Goal: Book appointment/travel/reservation

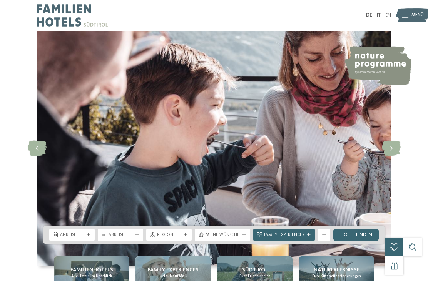
click at [181, 238] on span "Region" at bounding box center [169, 235] width 24 height 6
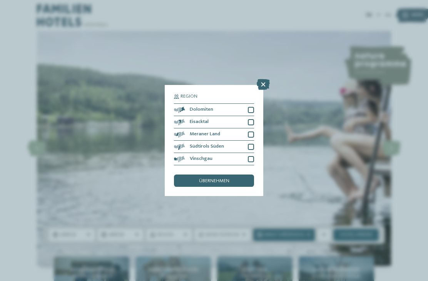
click at [245, 141] on div "Südtirols Süden" at bounding box center [214, 147] width 80 height 12
click at [236, 175] on div "übernehmen" at bounding box center [214, 181] width 80 height 12
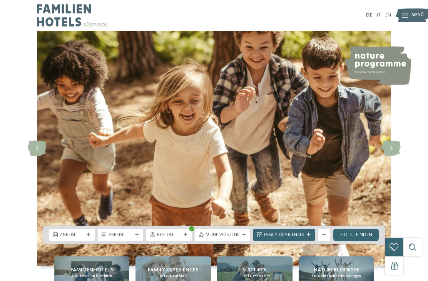
click at [74, 238] on span "Anreise" at bounding box center [72, 235] width 24 height 6
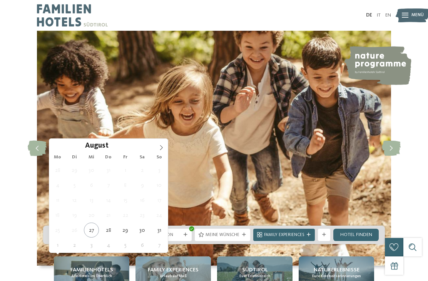
click at [160, 151] on span at bounding box center [161, 145] width 13 height 13
click at [155, 152] on span at bounding box center [161, 145] width 13 height 13
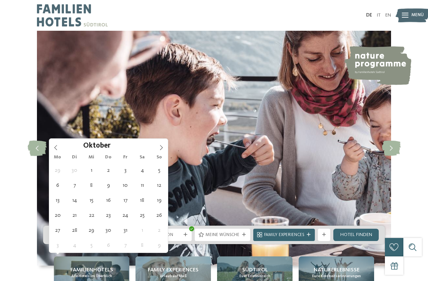
type div "08.10.2025"
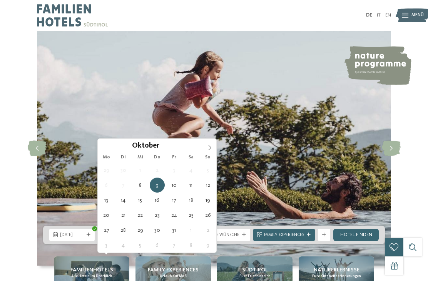
type div "15.10.2025"
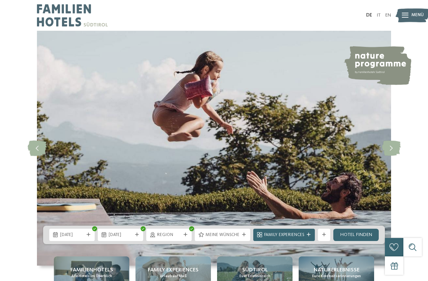
click at [237, 238] on span "Meine Wünsche" at bounding box center [222, 235] width 34 height 6
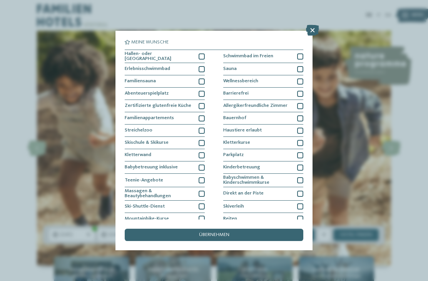
click at [256, 229] on div "übernehmen" at bounding box center [214, 235] width 178 height 12
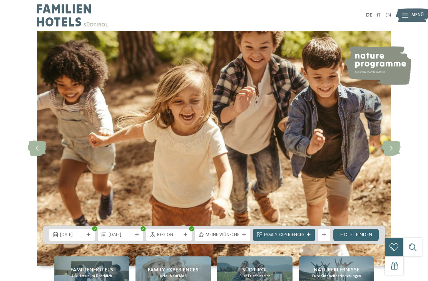
click at [305, 241] on div "Family Experiences" at bounding box center [284, 235] width 62 height 12
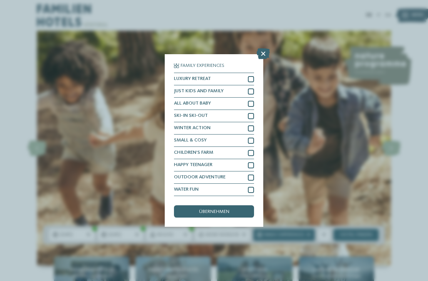
click at [236, 238] on span "Meine Wünsche" at bounding box center [222, 235] width 34 height 6
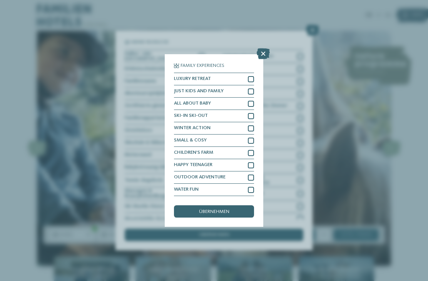
click at [260, 48] on icon at bounding box center [263, 53] width 13 height 11
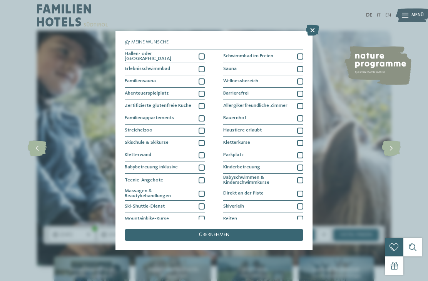
click at [270, 229] on div "übernehmen" at bounding box center [214, 235] width 178 height 12
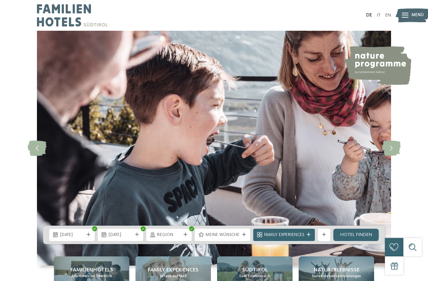
click at [326, 237] on div at bounding box center [324, 235] width 6 height 4
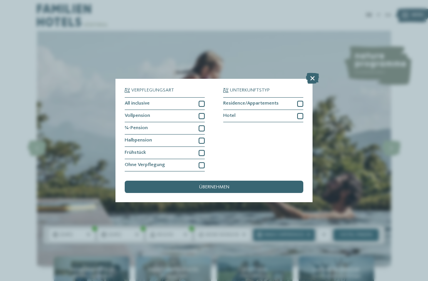
click at [203, 113] on div at bounding box center [201, 116] width 6 height 6
click at [202, 125] on div at bounding box center [201, 128] width 6 height 6
click at [202, 101] on div at bounding box center [201, 104] width 6 height 6
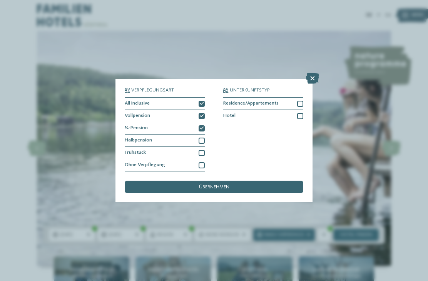
click at [245, 181] on div "übernehmen" at bounding box center [214, 187] width 178 height 12
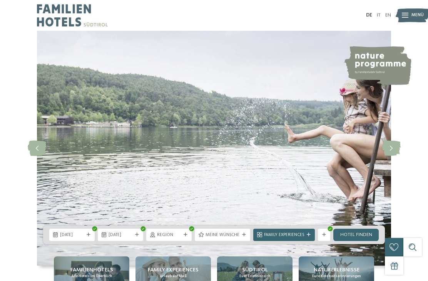
click at [362, 241] on link "Hotel finden" at bounding box center [355, 235] width 45 height 12
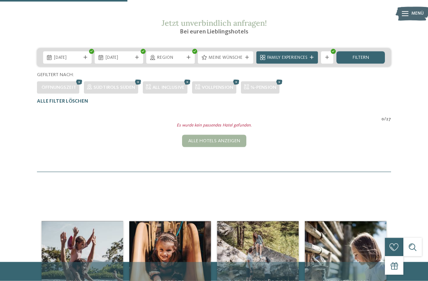
scroll to position [89, 0]
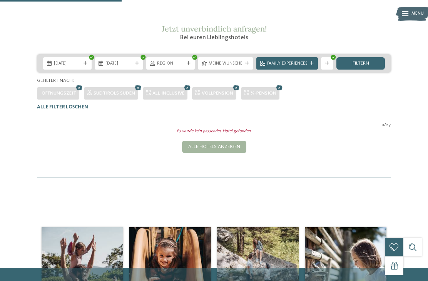
click at [188, 92] on icon at bounding box center [187, 88] width 9 height 8
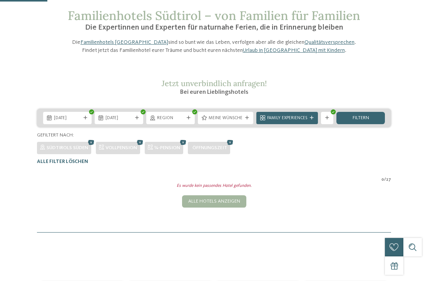
scroll to position [34, 0]
click at [183, 147] on icon at bounding box center [182, 143] width 9 height 8
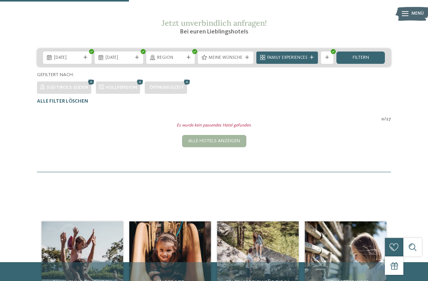
scroll to position [94, 0]
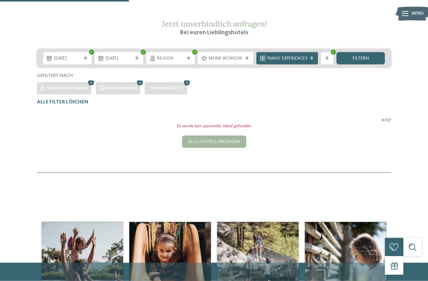
click at [145, 87] on icon at bounding box center [139, 83] width 9 height 8
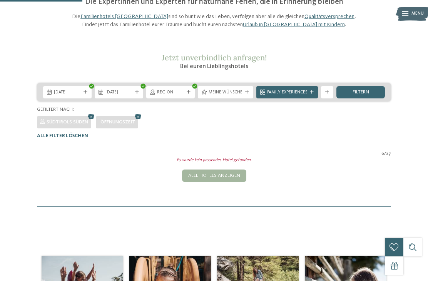
scroll to position [60, 0]
click at [91, 121] on icon at bounding box center [91, 117] width 9 height 8
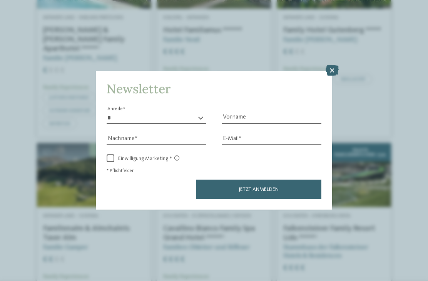
scroll to position [276, 0]
click at [333, 65] on icon at bounding box center [331, 70] width 13 height 11
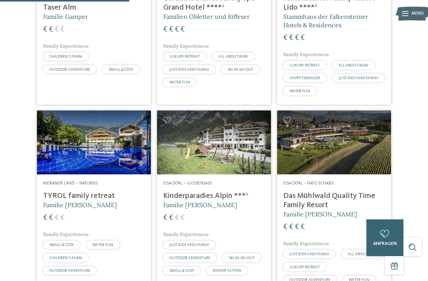
scroll to position [512, 0]
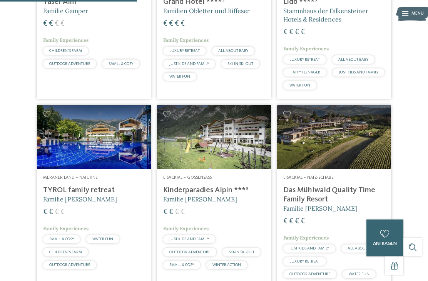
click at [121, 145] on img at bounding box center [94, 137] width 114 height 64
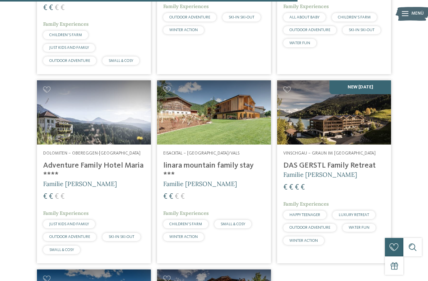
scroll to position [1113, 0]
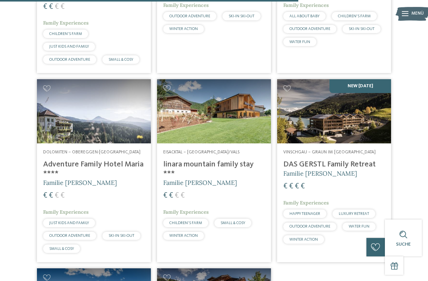
click at [221, 122] on img at bounding box center [214, 111] width 114 height 64
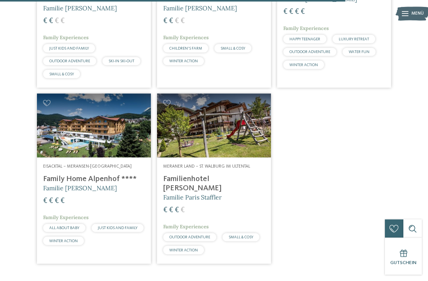
scroll to position [1288, 0]
click at [120, 123] on img at bounding box center [94, 125] width 114 height 64
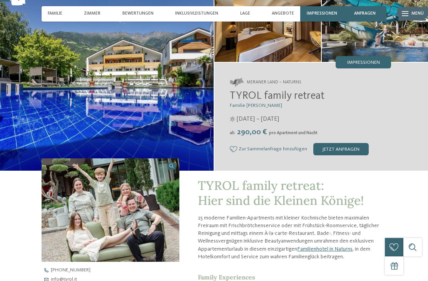
scroll to position [48, 0]
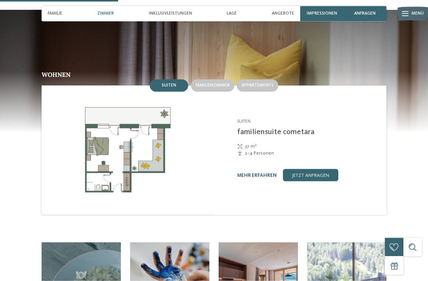
scroll to position [608, 0]
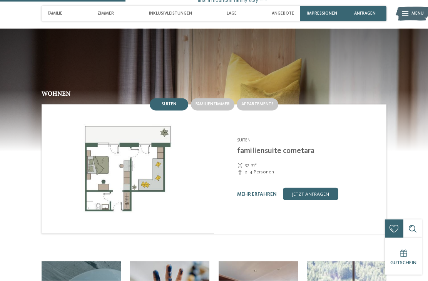
click at [222, 105] on div "Familienzimmer" at bounding box center [212, 104] width 43 height 12
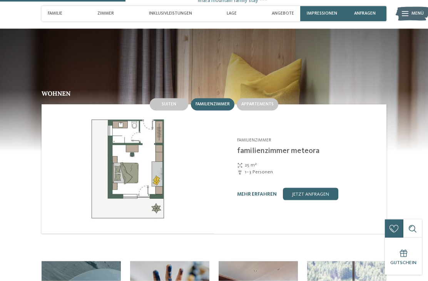
scroll to position [588, 0]
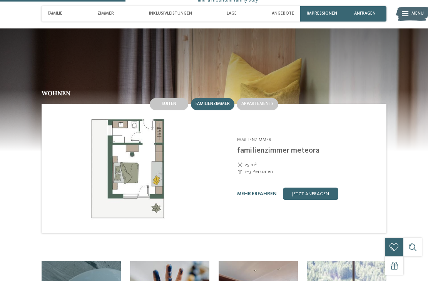
click at [269, 98] on div "Appartements" at bounding box center [258, 104] width 42 height 12
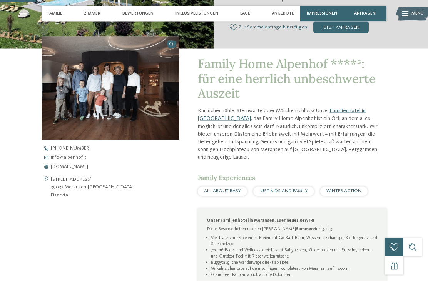
scroll to position [171, 0]
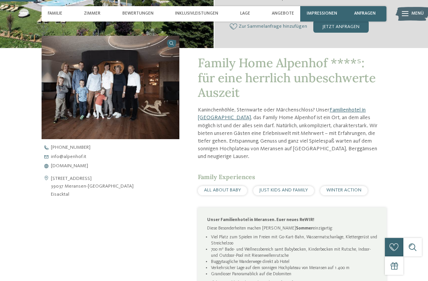
click at [80, 169] on span "[DOMAIN_NAME]" at bounding box center [69, 166] width 37 height 5
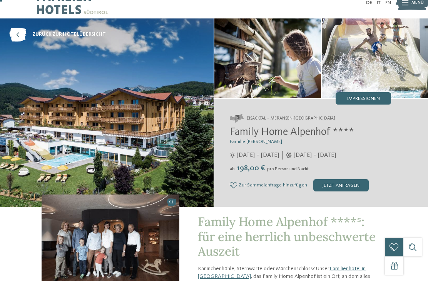
scroll to position [0, 0]
